Goal: Task Accomplishment & Management: Use online tool/utility

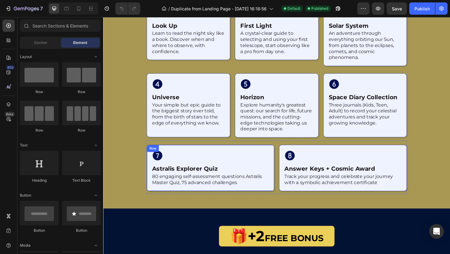
scroll to position [739, 0]
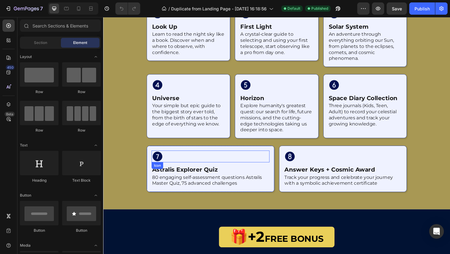
click at [274, 162] on div "Icon" at bounding box center [216, 165] width 125 height 13
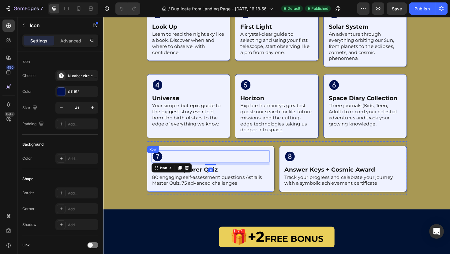
click at [279, 156] on div "Icon 10 astralis explorer quiz Heading 80 engaging self-assessment questions As…" at bounding box center [216, 178] width 135 height 49
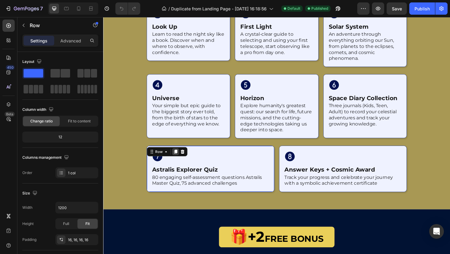
click at [181, 161] on icon at bounding box center [179, 160] width 3 height 4
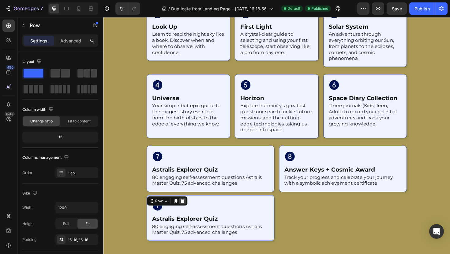
click at [188, 215] on div at bounding box center [186, 212] width 7 height 7
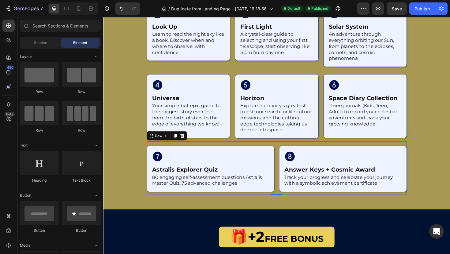
click at [282, 167] on div "Icon astralis explorer quiz Heading 80 engaging self-assessment questions Astra…" at bounding box center [286, 177] width 275 height 57
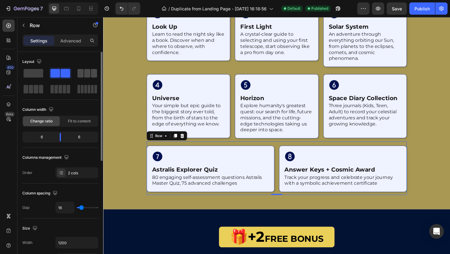
click at [85, 73] on span at bounding box center [87, 73] width 6 height 9
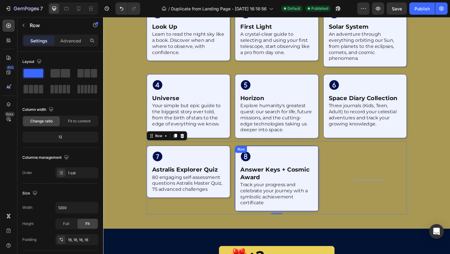
click at [323, 157] on div "Icon answer keys + cosmic award Heading Track your progress and celebrate your …" at bounding box center [286, 189] width 88 height 70
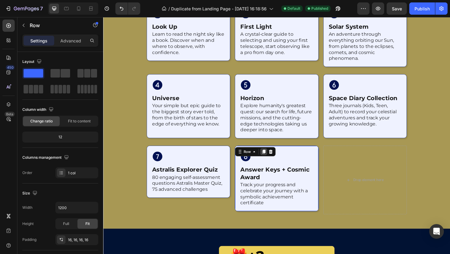
click at [272, 160] on icon at bounding box center [272, 160] width 3 height 4
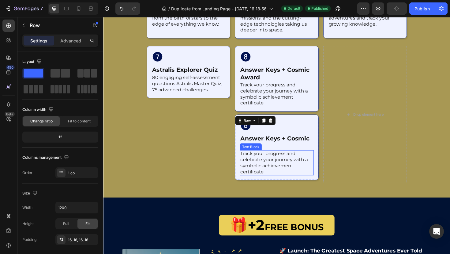
scroll to position [772, 0]
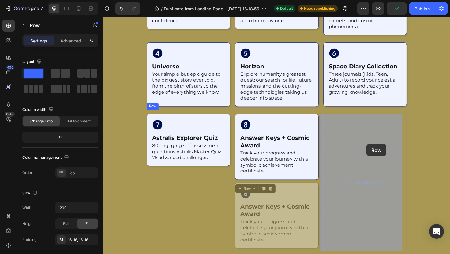
drag, startPoint x: 243, startPoint y: 200, endPoint x: 382, endPoint y: 151, distance: 147.1
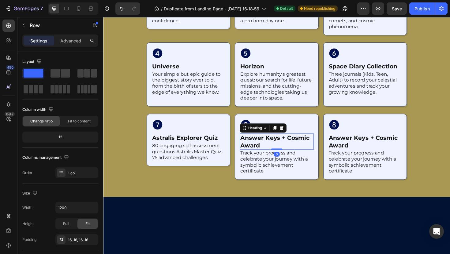
click at [273, 149] on h2 "answer keys + cosmic award" at bounding box center [286, 149] width 78 height 17
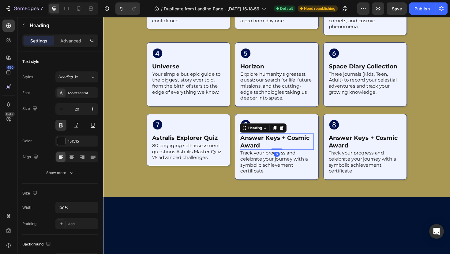
click at [273, 149] on h2 "answer keys + cosmic award" at bounding box center [286, 149] width 78 height 17
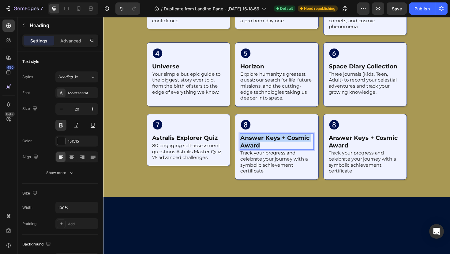
click at [273, 149] on p "answer keys + cosmic award" at bounding box center [286, 149] width 77 height 16
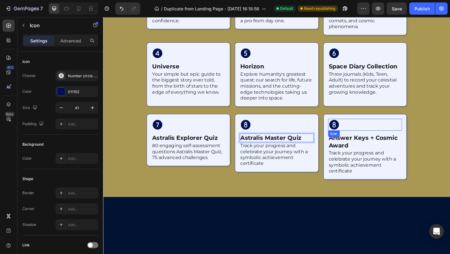
click at [345, 134] on icon at bounding box center [347, 131] width 10 height 10
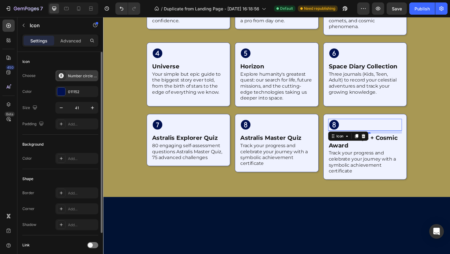
click at [69, 75] on div "Number circle eight filled" at bounding box center [82, 76] width 29 height 6
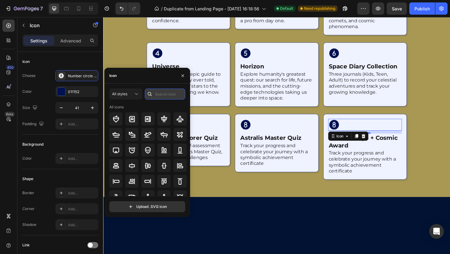
click at [155, 95] on input "text" at bounding box center [165, 94] width 40 height 11
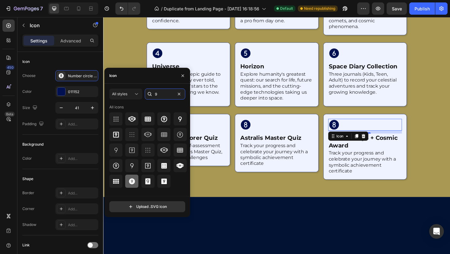
type input "9"
click at [136, 179] on div at bounding box center [131, 181] width 13 height 13
click at [284, 142] on p "Astralis Master Quiz" at bounding box center [286, 145] width 77 height 8
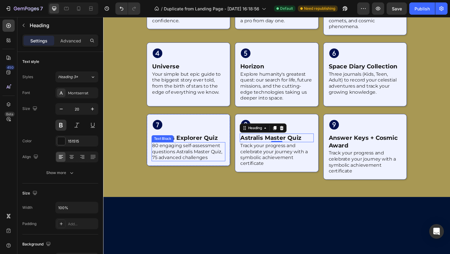
click at [192, 158] on p "80 engaging self-assessment questions Astralis Master Quiz, 75 advanced challen…" at bounding box center [193, 159] width 77 height 19
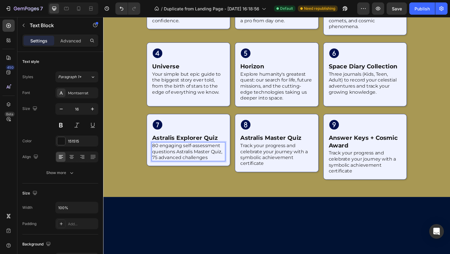
click at [174, 164] on p "80 engaging self-assessment questions Astralis Master Quiz, 75 advanced challen…" at bounding box center [193, 159] width 77 height 19
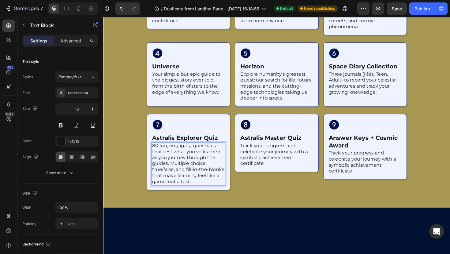
click at [182, 163] on p "80 fun, engaging questions that test what you've learned as you journey through…" at bounding box center [193, 172] width 77 height 45
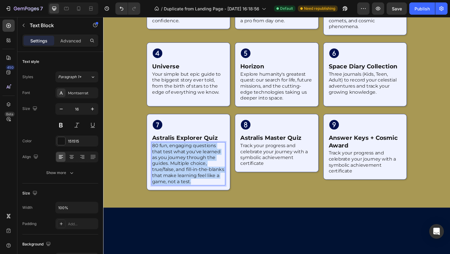
click at [182, 163] on p "80 fun, engaging questions that test what you've learned as you journey through…" at bounding box center [193, 172] width 77 height 45
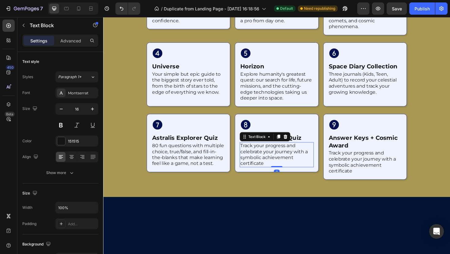
click at [262, 159] on p "Track your progress and celebrate your journey with a symbolic achievement cert…" at bounding box center [286, 162] width 77 height 25
click at [273, 169] on p "Track your progress and celebrate your journey with a symbolic achievement cert…" at bounding box center [286, 162] width 77 height 25
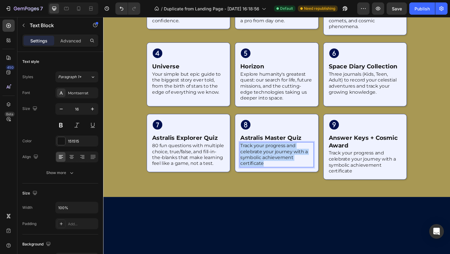
click at [273, 169] on p "Track your progress and celebrate your journey with a symbolic achievement cert…" at bounding box center [286, 162] width 77 height 25
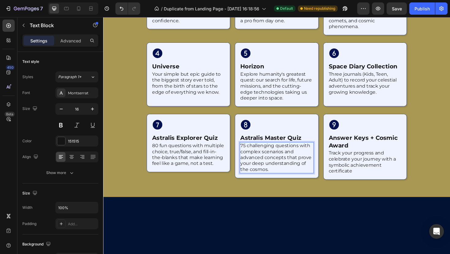
click at [294, 195] on div at bounding box center [286, 49] width 367 height 318
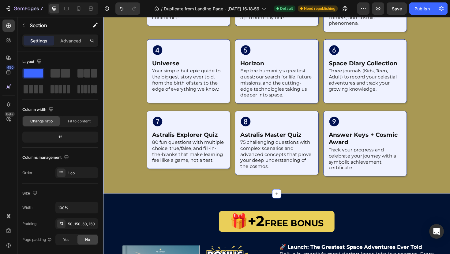
scroll to position [850, 0]
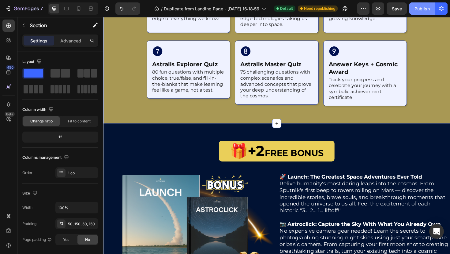
click at [425, 6] on div "Publish" at bounding box center [421, 9] width 15 height 6
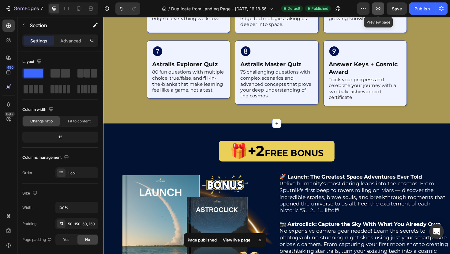
click at [375, 8] on icon "button" at bounding box center [378, 9] width 6 height 6
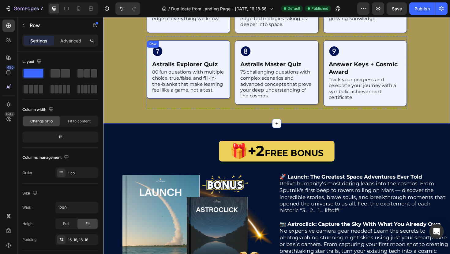
click at [217, 101] on div "Icon astralis explorer quiz Heading 80 fun questions with multiple choice, true…" at bounding box center [193, 73] width 88 height 62
click at [213, 95] on p "80 fun questions with multiple choice, true/false, and fill-in-the-blanks that …" at bounding box center [193, 84] width 77 height 25
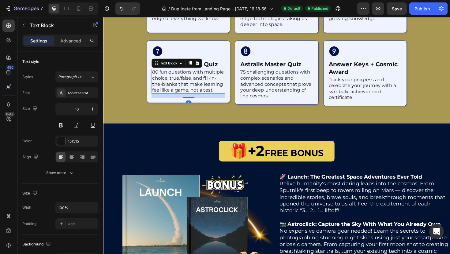
drag, startPoint x: 191, startPoint y: 97, endPoint x: 190, endPoint y: 100, distance: 3.2
click at [190, 102] on div at bounding box center [193, 102] width 12 height 1
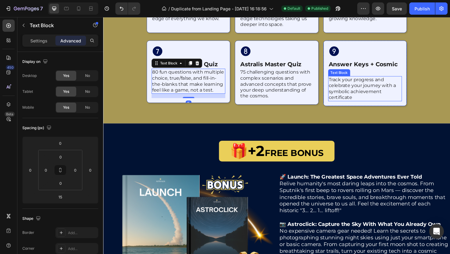
click at [380, 95] on p "Track your progress and celebrate your journey with a symbolic achievement cert…" at bounding box center [380, 92] width 77 height 25
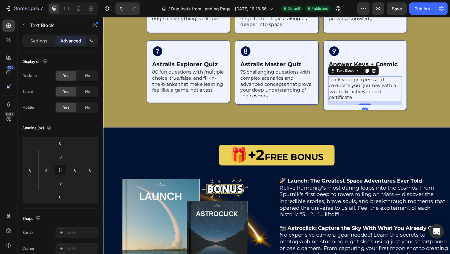
drag, startPoint x: 379, startPoint y: 105, endPoint x: 379, endPoint y: 110, distance: 4.3
click at [379, 110] on div at bounding box center [380, 110] width 12 height 2
type input "15"
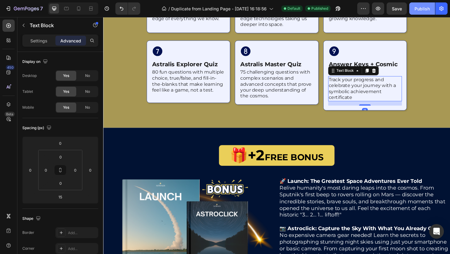
click at [422, 12] on button "Publish" at bounding box center [422, 8] width 26 height 12
click at [181, 95] on p "80 fun questions with multiple choice, true/false, and fill-in-the-blanks that …" at bounding box center [193, 84] width 77 height 25
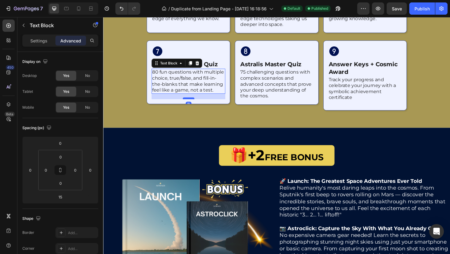
click at [189, 103] on div at bounding box center [193, 103] width 12 height 2
click at [189, 104] on div at bounding box center [193, 104] width 12 height 2
type input "20"
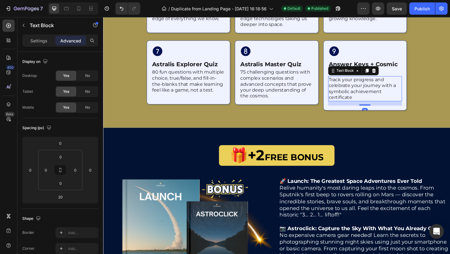
click at [368, 103] on p "Track your progress and celebrate your journey with a symbolic achievement cert…" at bounding box center [380, 92] width 77 height 25
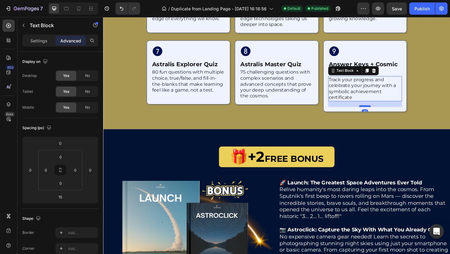
drag, startPoint x: 376, startPoint y: 110, endPoint x: 379, endPoint y: 112, distance: 3.4
click at [379, 112] on div at bounding box center [380, 112] width 12 height 2
type input "20"
click at [413, 12] on button "Publish" at bounding box center [422, 8] width 26 height 12
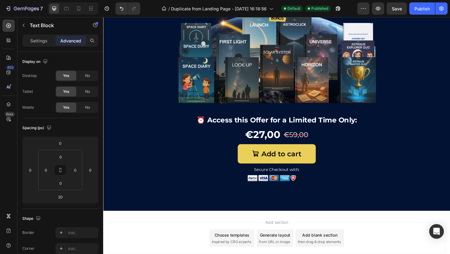
scroll to position [1922, 0]
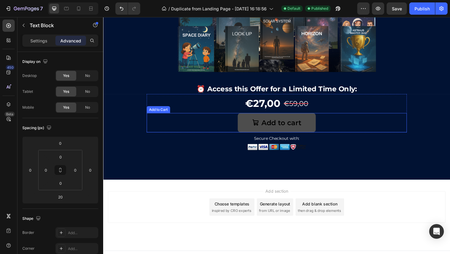
click at [263, 119] on button "Add to cart" at bounding box center [286, 129] width 83 height 20
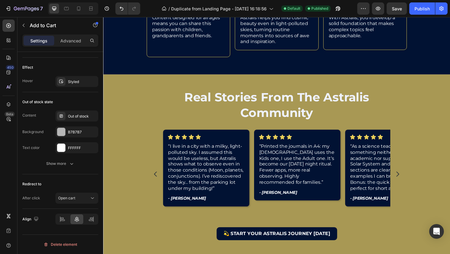
scroll to position [1400, 0]
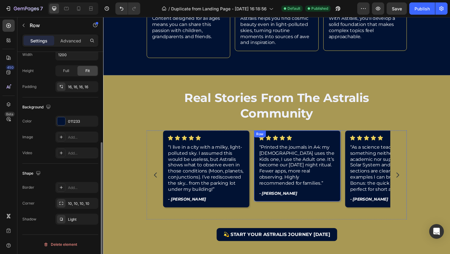
click at [263, 165] on div "Icon Icon Icon Icon Icon Icon List “Printed the journals in A4: my [DEMOGRAPHIC…" at bounding box center [308, 174] width 91 height 75
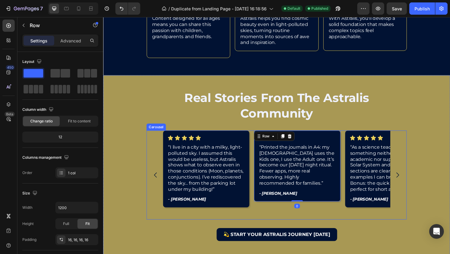
click at [264, 229] on div "Icon Icon Icon Icon Icon Icon List “Printed the journals in A4: my [DEMOGRAPHIC…" at bounding box center [308, 184] width 91 height 94
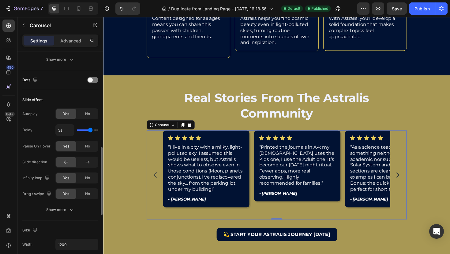
scroll to position [299, 0]
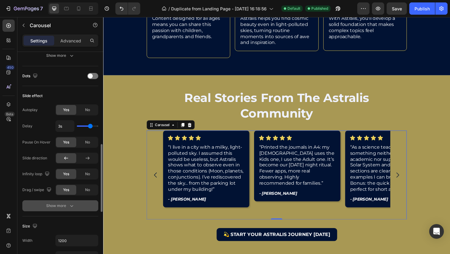
click at [68, 207] on icon "button" at bounding box center [71, 206] width 6 height 6
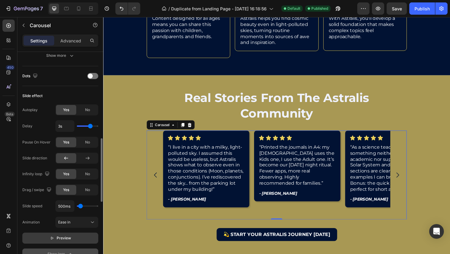
click at [70, 235] on button "Preview" at bounding box center [60, 238] width 76 height 11
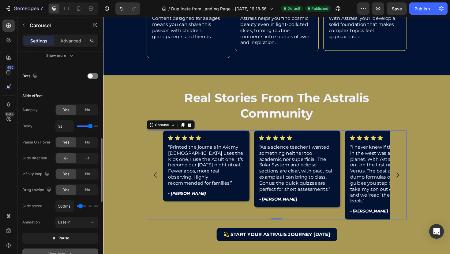
drag, startPoint x: 87, startPoint y: 127, endPoint x: 78, endPoint y: 127, distance: 9.5
click at [77, 127] on div "3s" at bounding box center [76, 126] width 43 height 12
type input "1s"
drag, startPoint x: 90, startPoint y: 126, endPoint x: 70, endPoint y: 125, distance: 19.9
type input "1"
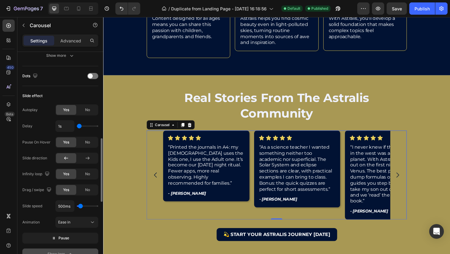
click at [77, 126] on input "range" at bounding box center [87, 126] width 21 height 1
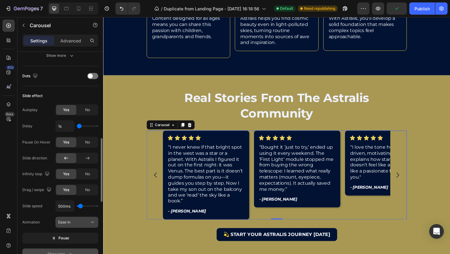
click at [81, 219] on button "Ease in" at bounding box center [76, 222] width 43 height 11
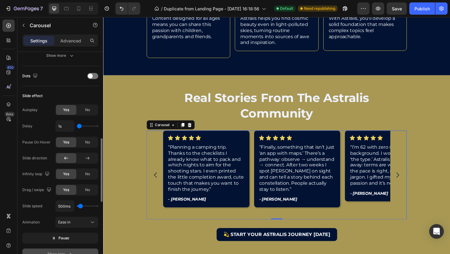
type input "1.5s"
type input "1.5"
type input "1.6s"
type input "1.6"
type input "1.7s"
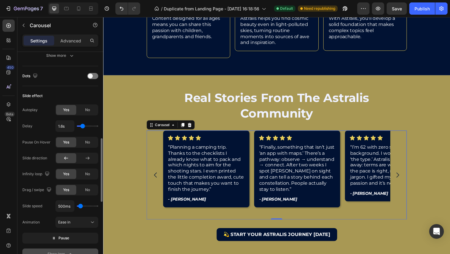
type input "1.7"
type input "1.4s"
type input "1.4"
type input "1.5s"
type input "1.5"
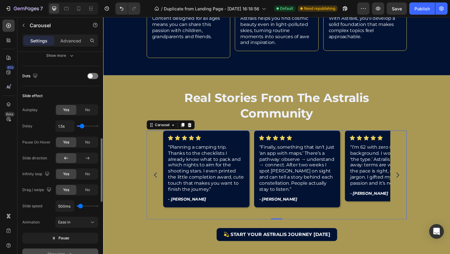
type input "1.6s"
type input "1.6"
type input "1.7s"
type input "1.7"
type input "1.8s"
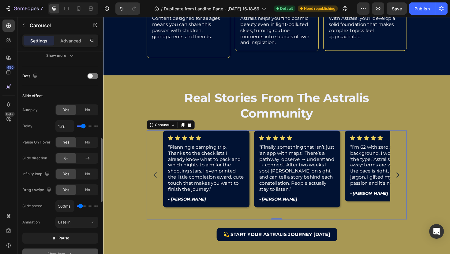
type input "1.8"
type input "1.9s"
type input "1.9"
type input "2s"
drag, startPoint x: 79, startPoint y: 126, endPoint x: 84, endPoint y: 128, distance: 5.6
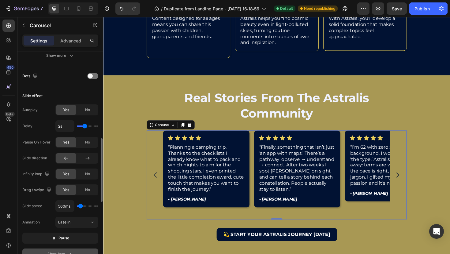
type input "2"
click at [84, 127] on input "range" at bounding box center [87, 126] width 21 height 1
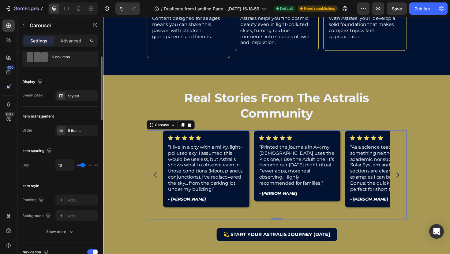
scroll to position [0, 0]
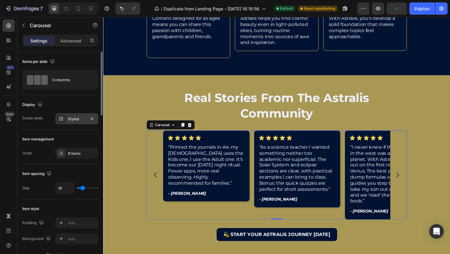
click at [80, 118] on div "Styled" at bounding box center [77, 120] width 18 height 6
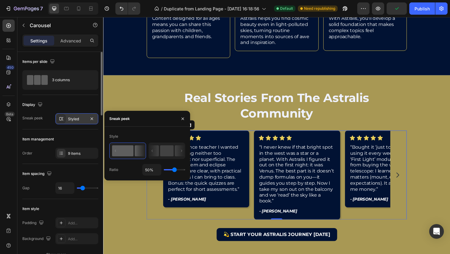
click at [80, 118] on div "Styled" at bounding box center [77, 120] width 18 height 6
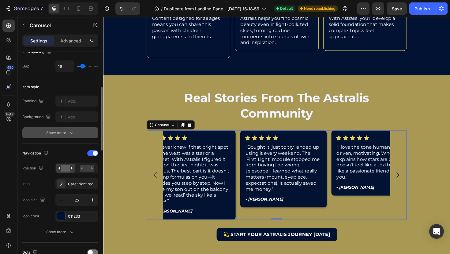
click at [76, 138] on button "Show more" at bounding box center [60, 133] width 76 height 11
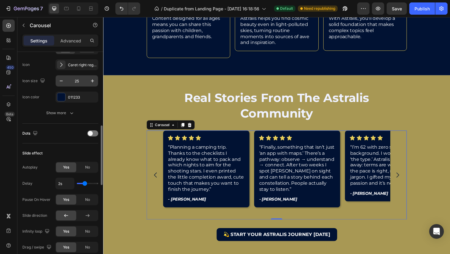
scroll to position [278, 0]
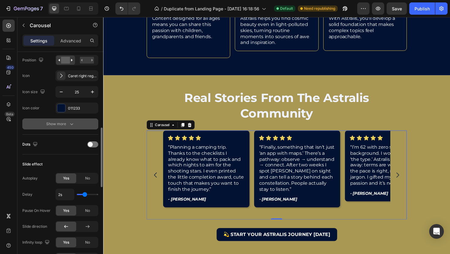
click at [65, 127] on button "Show more" at bounding box center [60, 124] width 76 height 11
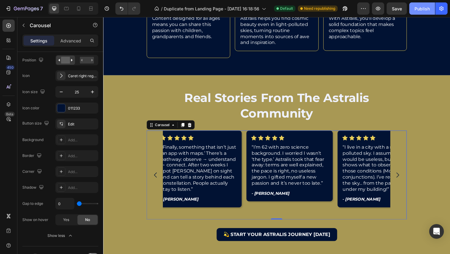
click at [423, 6] on div "Publish" at bounding box center [421, 9] width 15 height 6
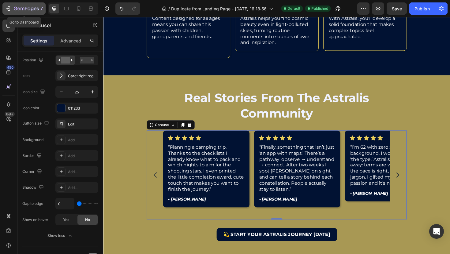
click at [7, 10] on icon "button" at bounding box center [8, 9] width 6 height 6
